Goal: Contribute content: Add original content to the website for others to see

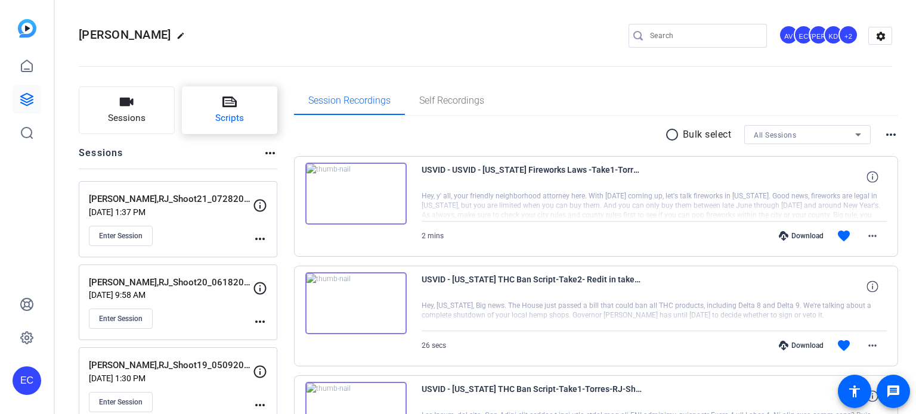
click at [267, 96] on button "Scripts" at bounding box center [230, 110] width 96 height 48
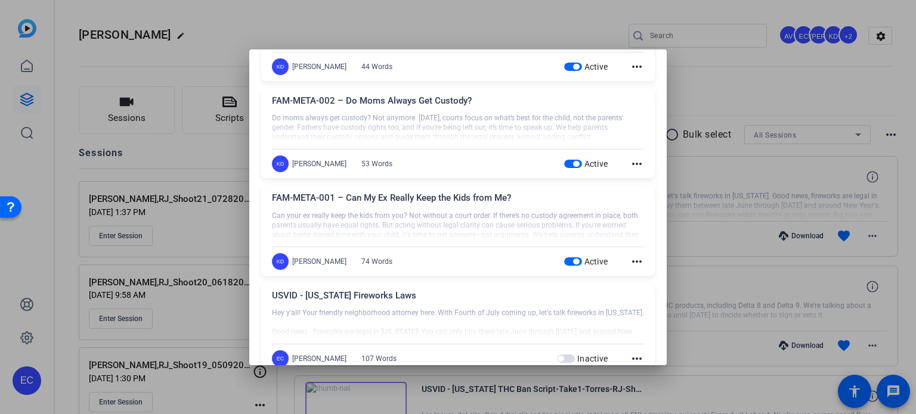
scroll to position [716, 0]
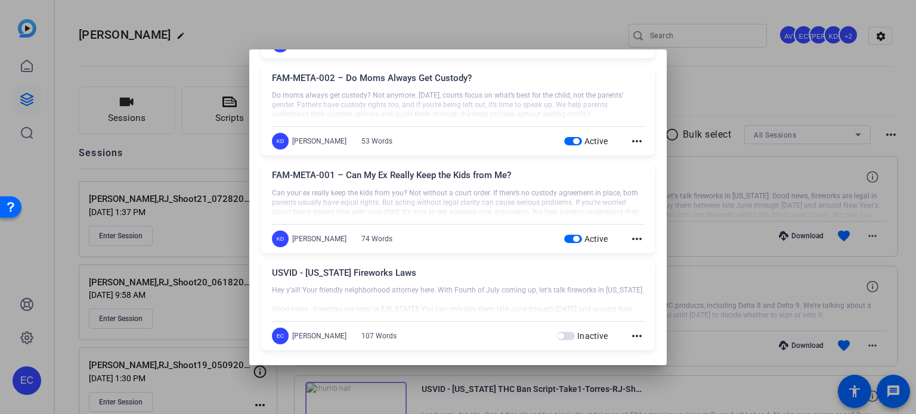
click at [565, 236] on span "button" at bounding box center [573, 239] width 18 height 8
click at [564, 144] on span "button" at bounding box center [573, 141] width 18 height 8
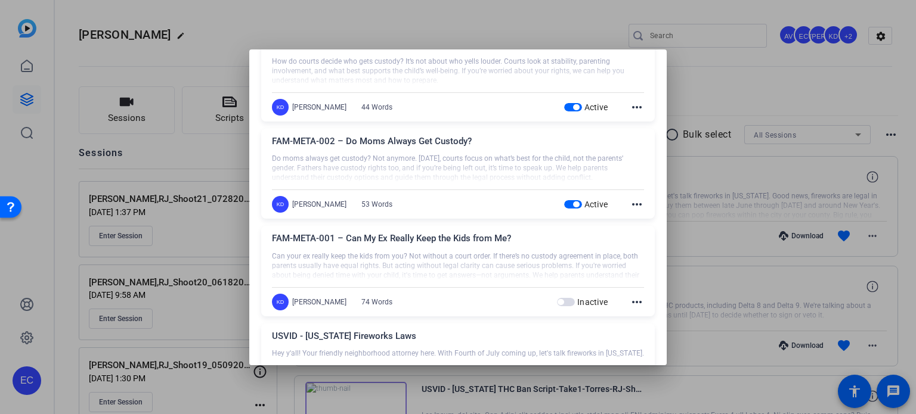
scroll to position [596, 0]
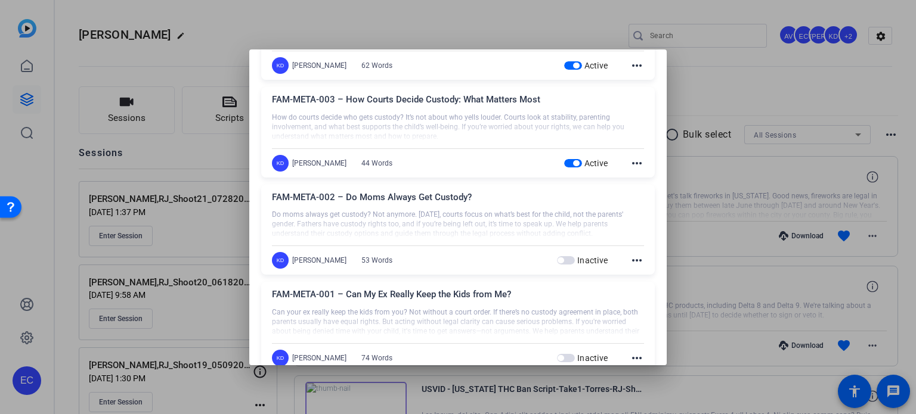
click at [565, 160] on span "button" at bounding box center [573, 163] width 18 height 8
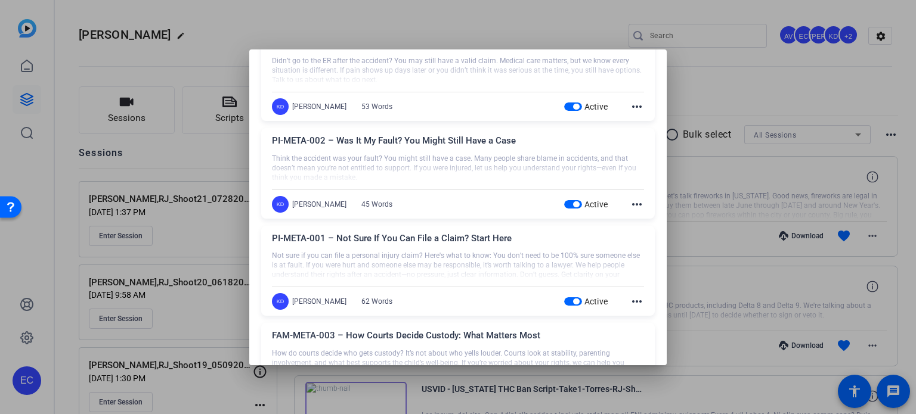
scroll to position [358, 0]
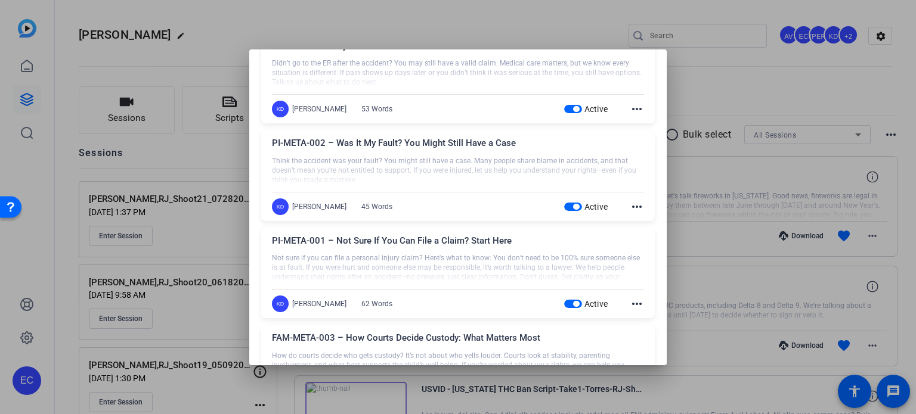
click at [573, 301] on span "button" at bounding box center [576, 304] width 6 height 6
click at [564, 201] on div "Active" at bounding box center [586, 207] width 44 height 12
click at [567, 203] on span "button" at bounding box center [573, 207] width 18 height 8
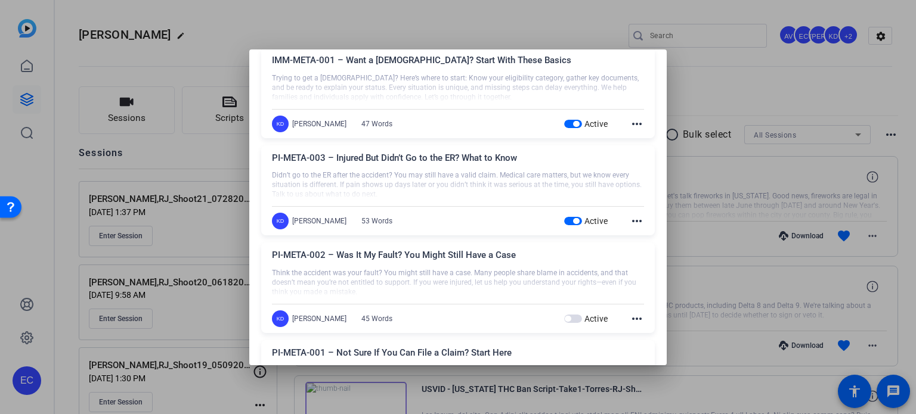
scroll to position [239, 0]
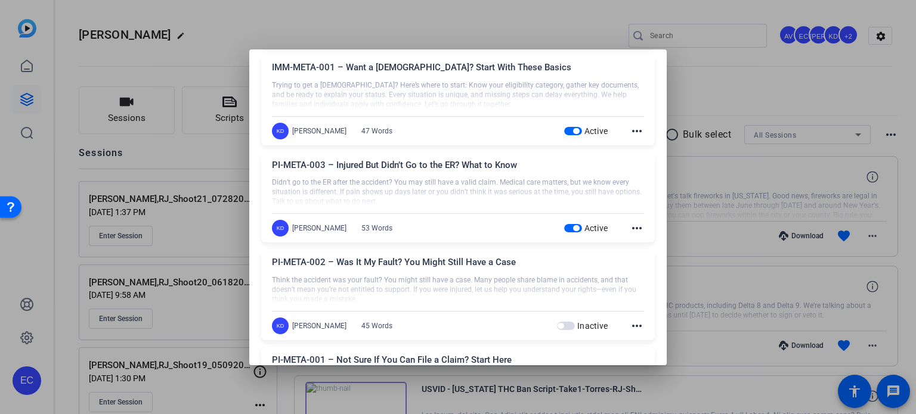
click at [573, 225] on span "button" at bounding box center [576, 228] width 6 height 6
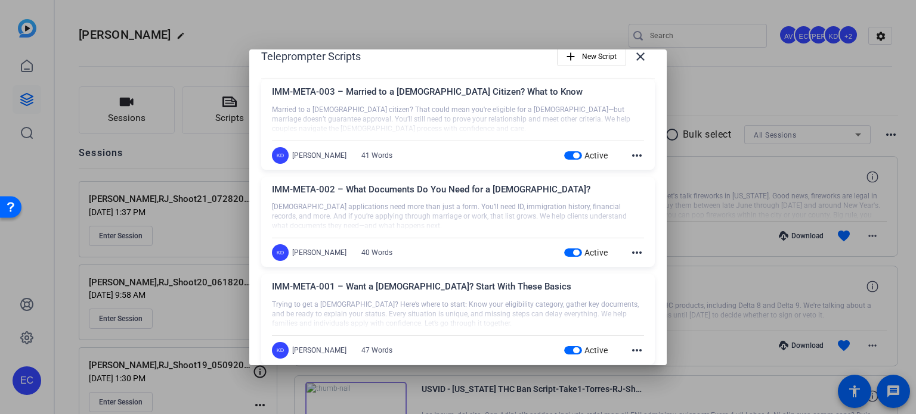
scroll to position [0, 0]
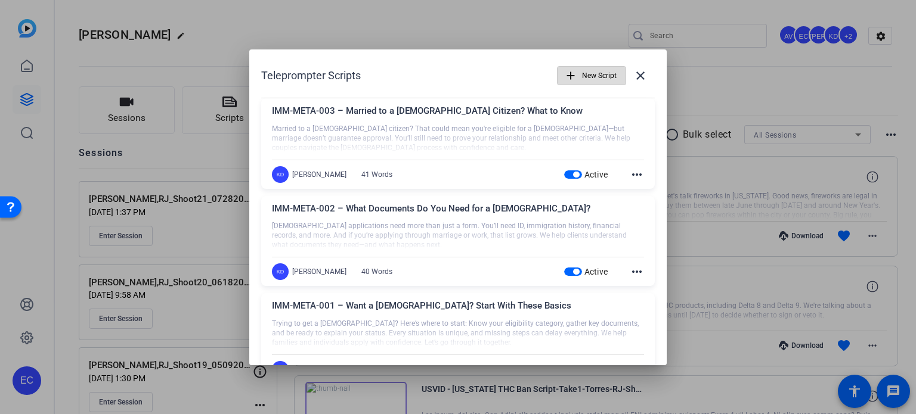
click at [570, 66] on span "button" at bounding box center [592, 75] width 68 height 29
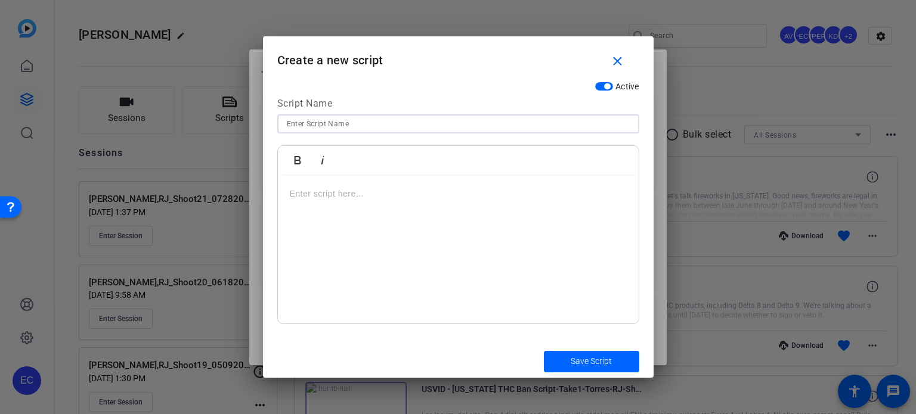
click at [355, 122] on input at bounding box center [458, 124] width 343 height 14
paste input "FAM-META-007 – Need to Change Custody? Here's How"
type input "FAM-META-007 – Need to Change Custody? Here's How"
click at [389, 250] on div at bounding box center [458, 249] width 361 height 149
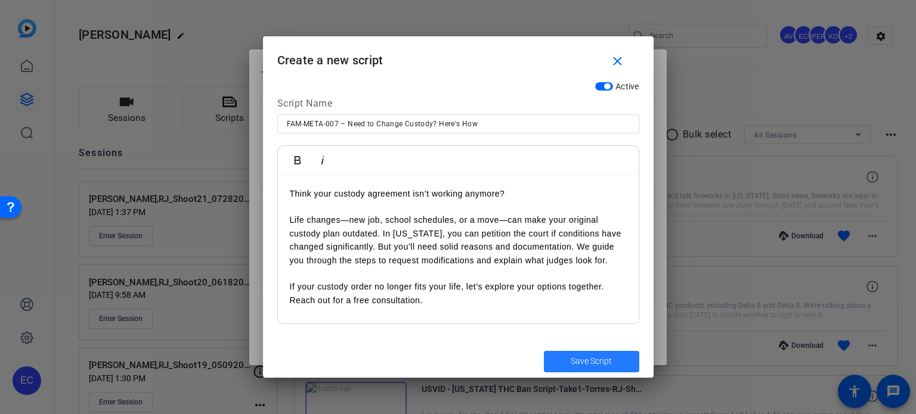
click at [590, 362] on span "Save Script" at bounding box center [591, 361] width 41 height 13
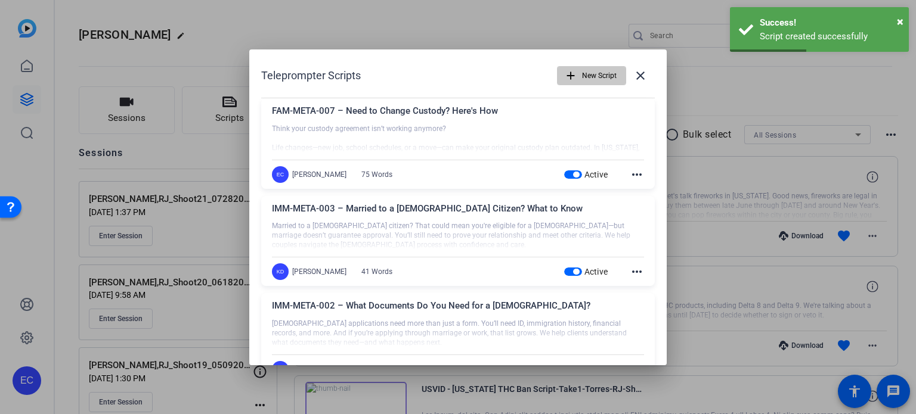
click at [582, 76] on span "New Script" at bounding box center [599, 75] width 35 height 23
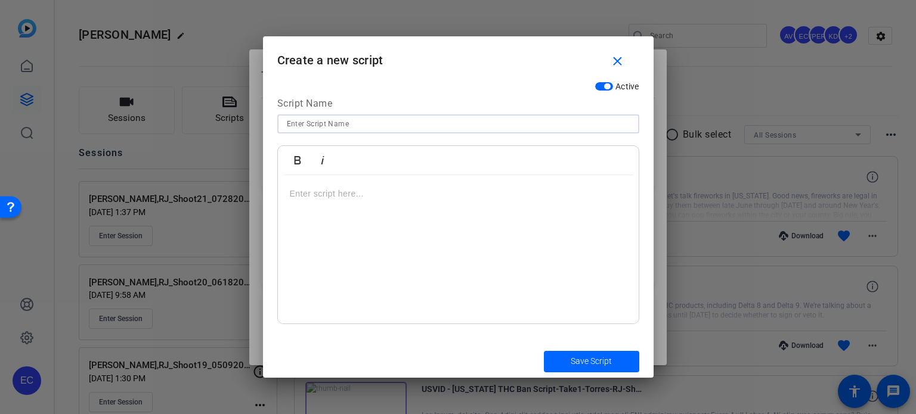
click at [334, 128] on input at bounding box center [458, 124] width 343 height 14
paste input "FAM-META-008 – My Schedule Changed—Can We Change Drop-Off Times?"
type input "FAM-META-008 – My Schedule Changed—Can We Change Drop-Off Times?"
click at [406, 215] on div at bounding box center [458, 249] width 361 height 149
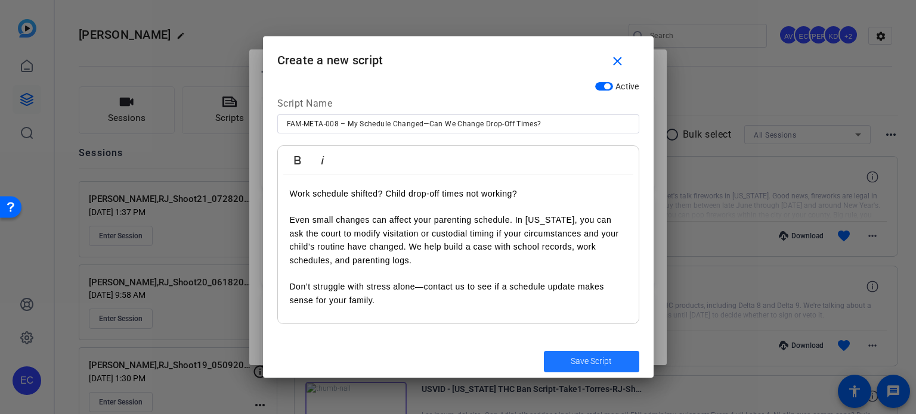
click at [588, 355] on button "Save Script" at bounding box center [591, 361] width 95 height 21
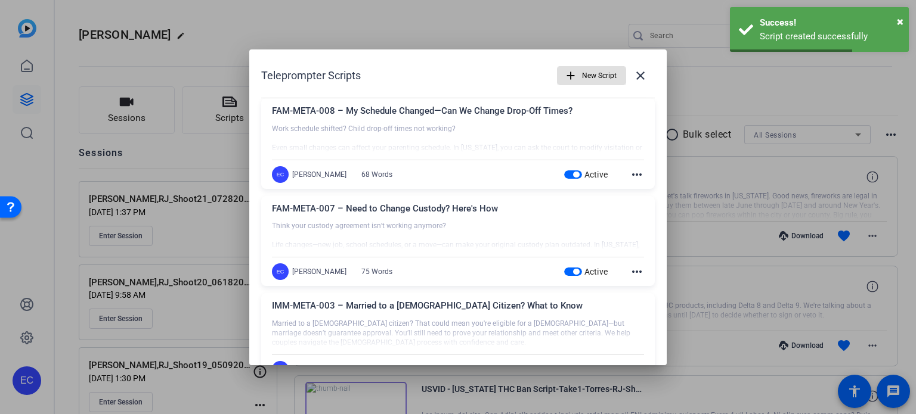
click at [574, 69] on span "button" at bounding box center [592, 75] width 68 height 29
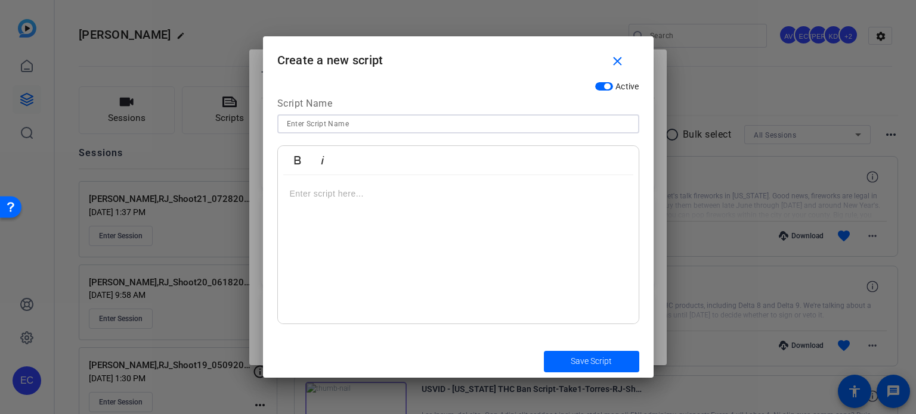
click at [419, 123] on input at bounding box center [458, 124] width 343 height 14
paste input "FAM-META-009 – Moving Out of State? Custody & Relocation"
type input "FAM-META-009 – Moving Out of State? Custody & Relocation"
click at [311, 234] on div at bounding box center [458, 249] width 361 height 149
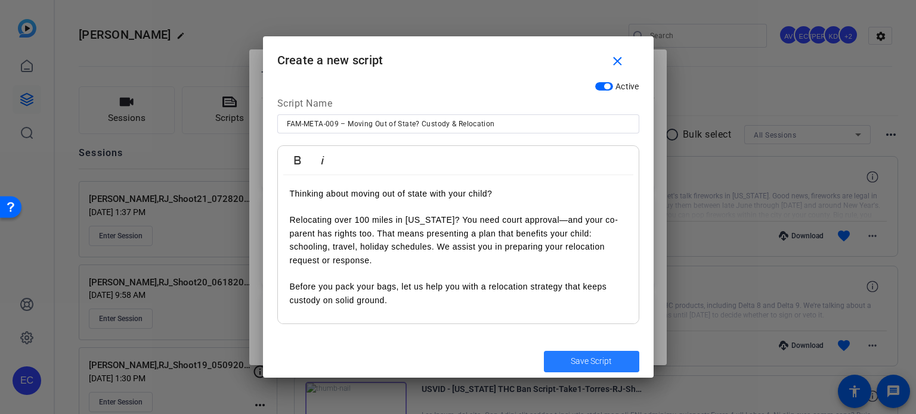
click at [544, 355] on span "submit" at bounding box center [591, 362] width 95 height 29
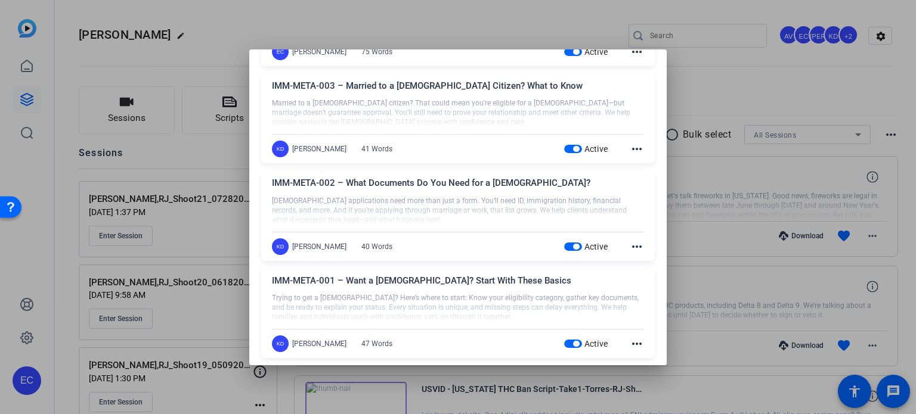
scroll to position [298, 0]
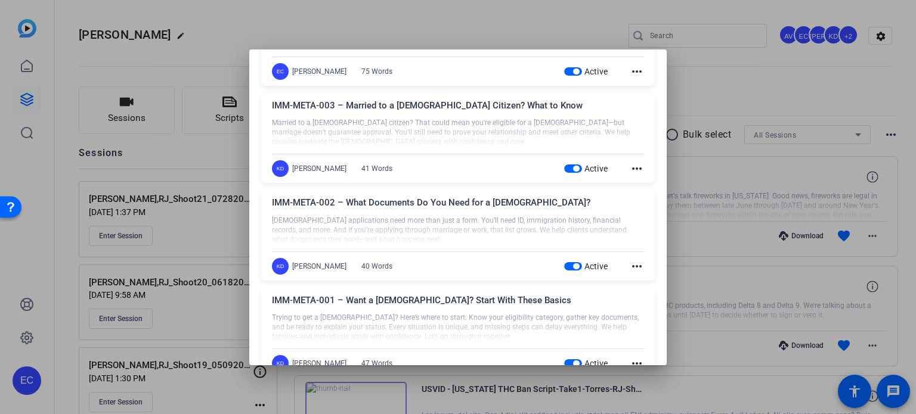
click at [73, 250] on div at bounding box center [458, 207] width 916 height 414
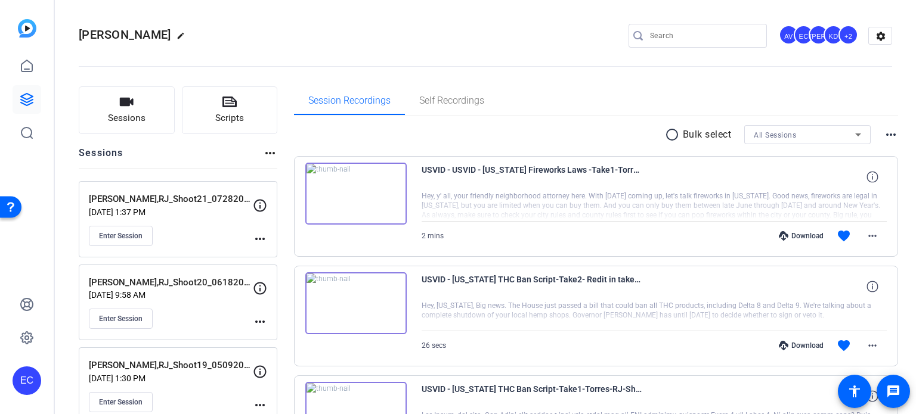
click at [265, 243] on mat-icon "more_horiz" at bounding box center [260, 239] width 14 height 14
click at [266, 256] on span "Edit Session" at bounding box center [289, 256] width 54 height 14
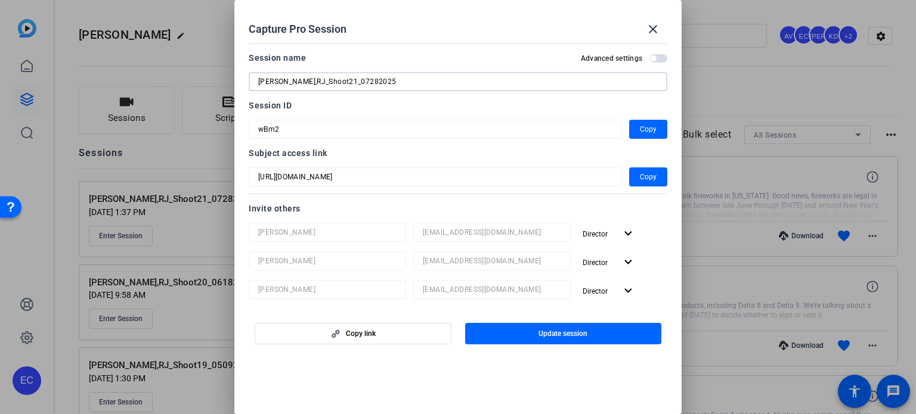
drag, startPoint x: 342, startPoint y: 80, endPoint x: 329, endPoint y: 82, distance: 13.2
click at [329, 82] on input "[PERSON_NAME],RJ_Shoot21_07282025" at bounding box center [458, 82] width 400 height 14
type input "[PERSON_NAME],RJ_Shoot21_08112025"
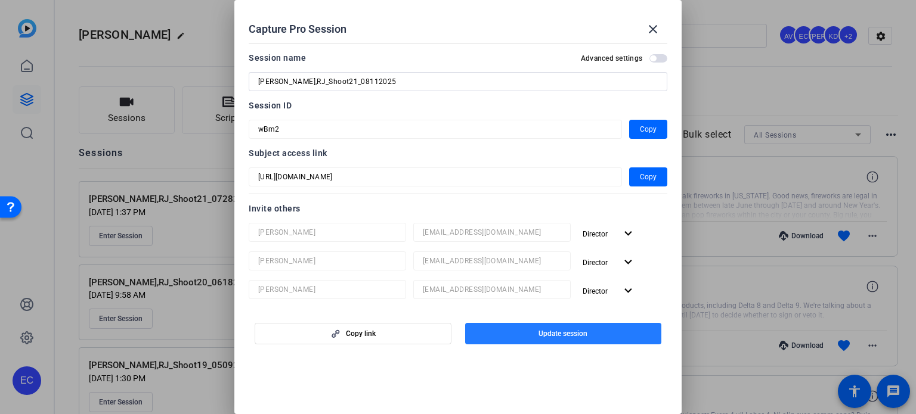
click at [517, 336] on span "button" at bounding box center [563, 334] width 197 height 29
